Goal: Transaction & Acquisition: Subscribe to service/newsletter

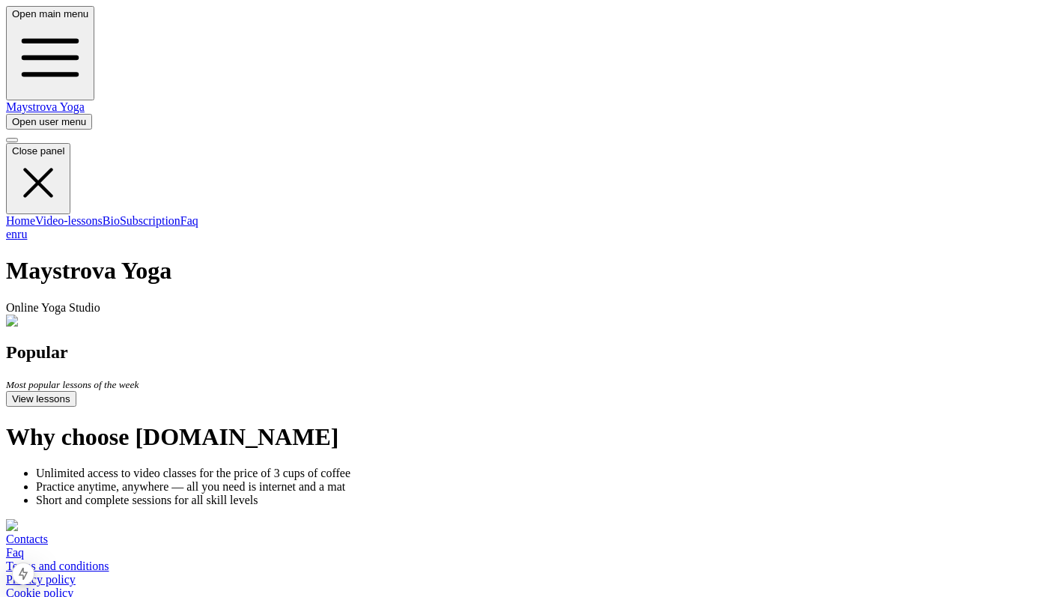
click at [120, 214] on link "Subscription" at bounding box center [150, 220] width 61 height 13
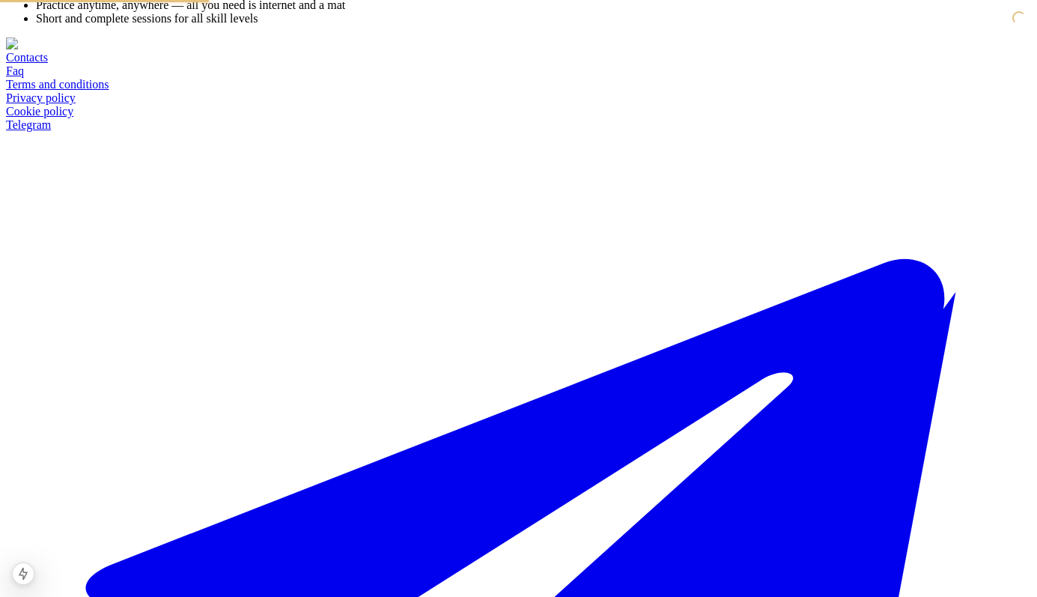
scroll to position [729, 0]
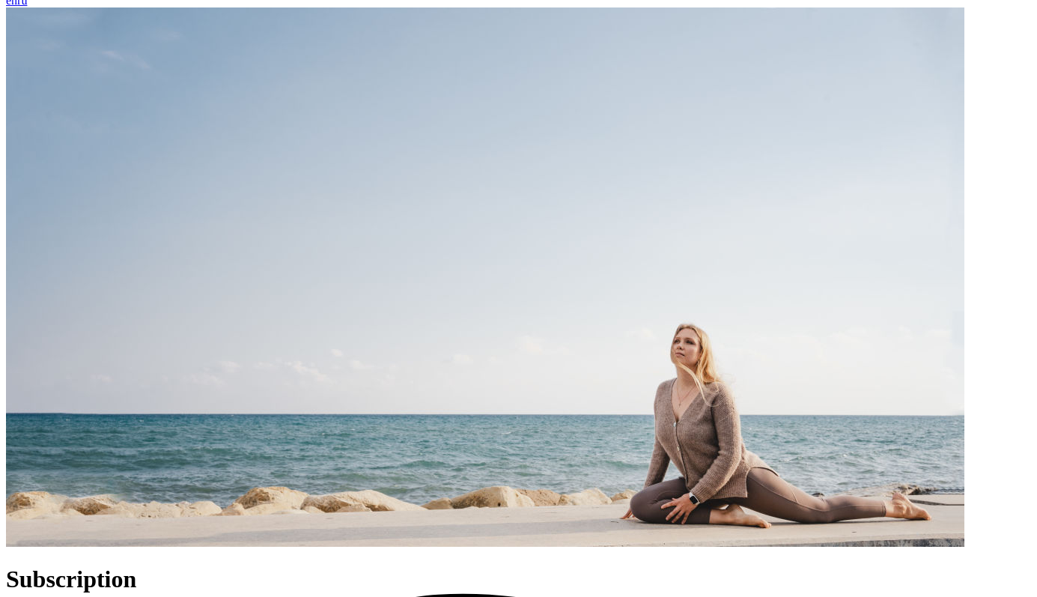
scroll to position [186, 0]
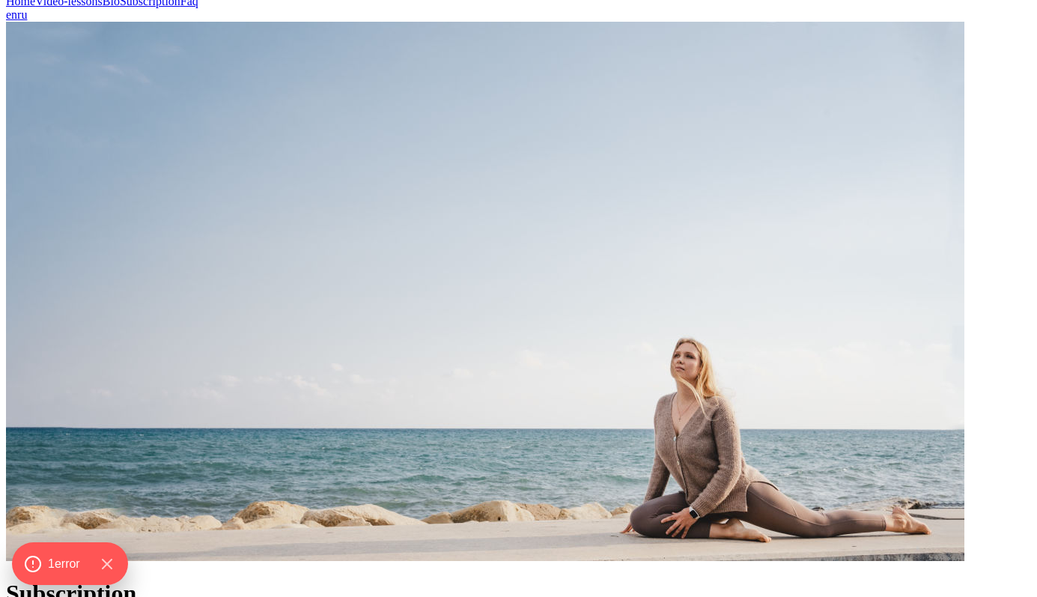
scroll to position [201, 0]
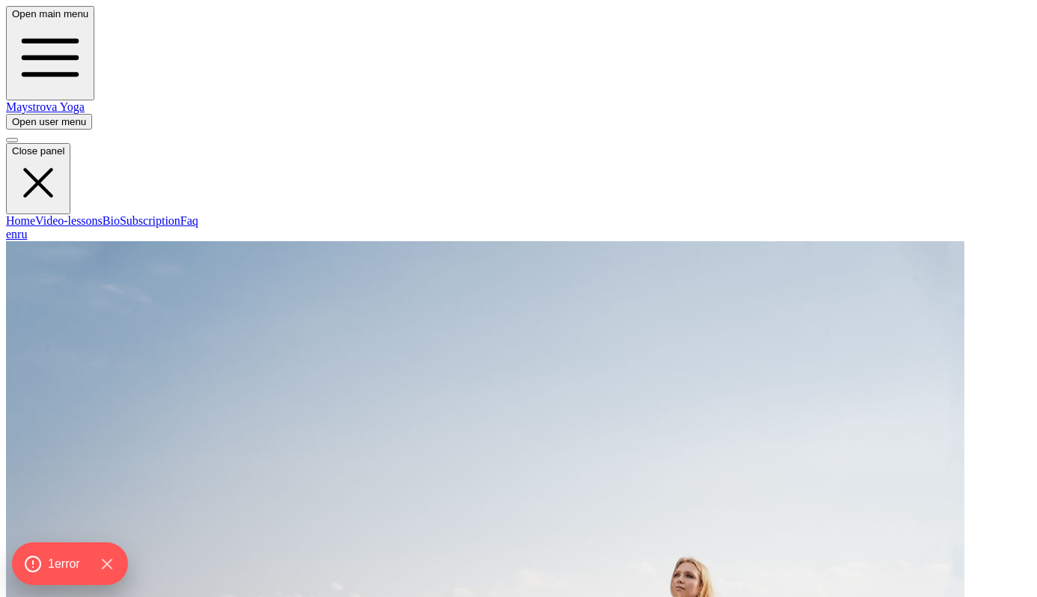
scroll to position [200, 0]
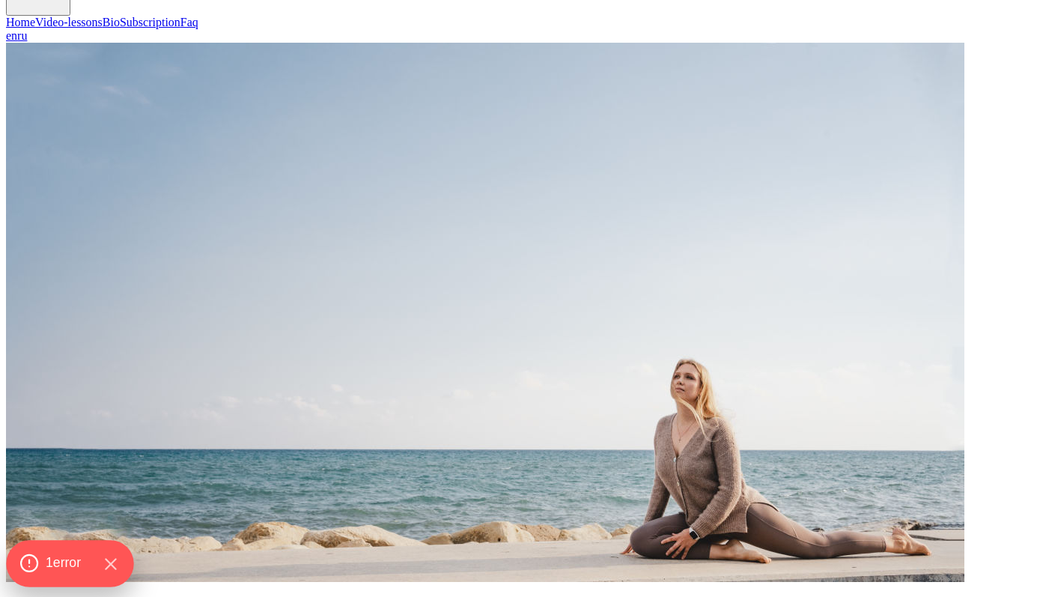
click at [64, 573] on div "1 error" at bounding box center [69, 563] width 101 height 20
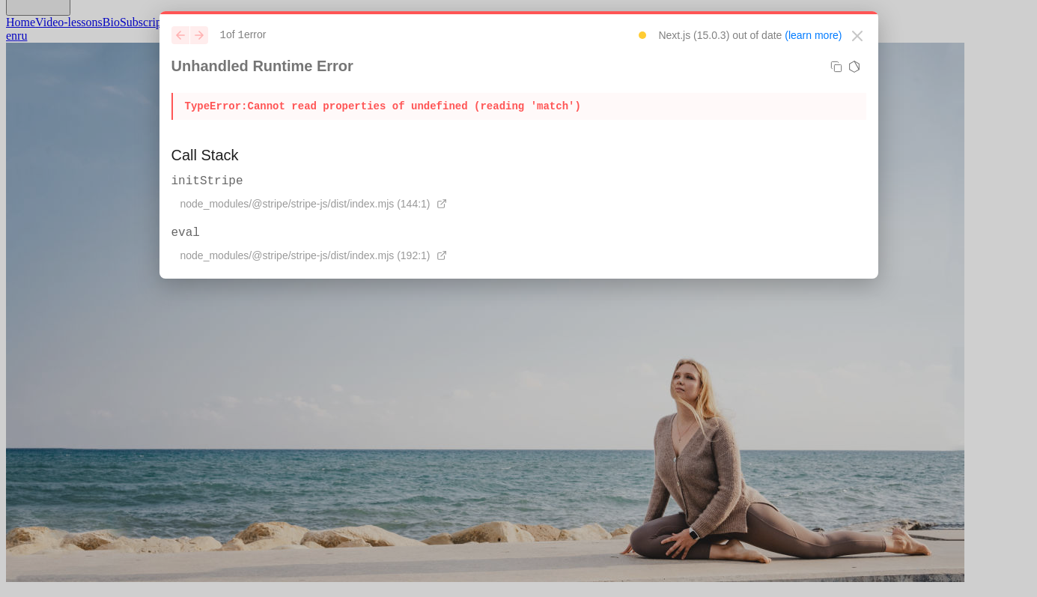
scroll to position [485, 0]
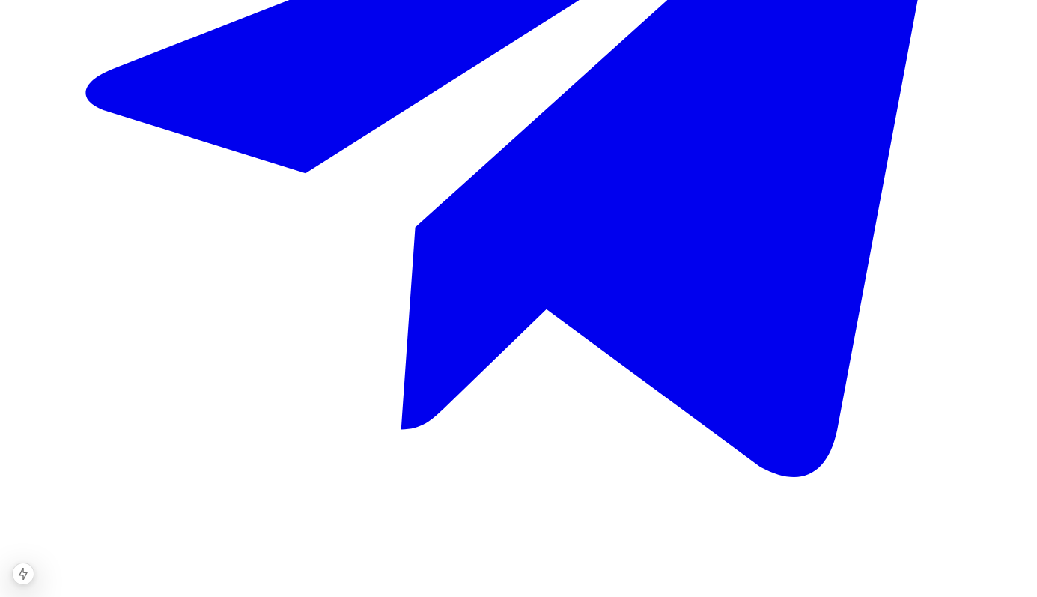
scroll to position [729, 0]
